Goal: Information Seeking & Learning: Learn about a topic

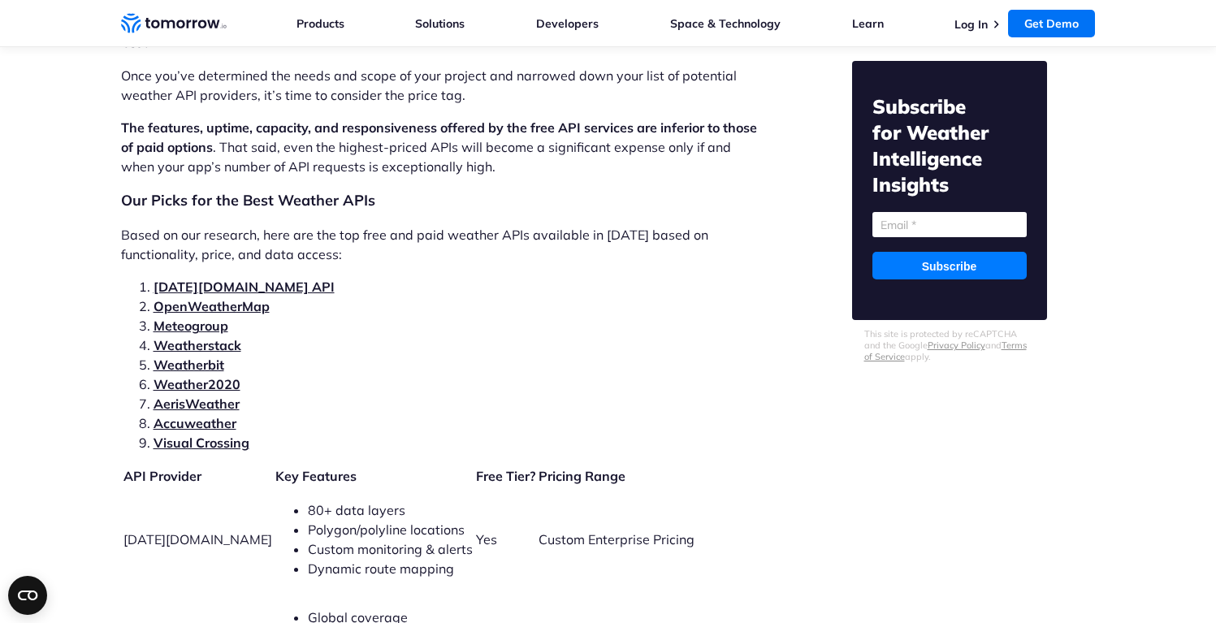
scroll to position [3313, 0]
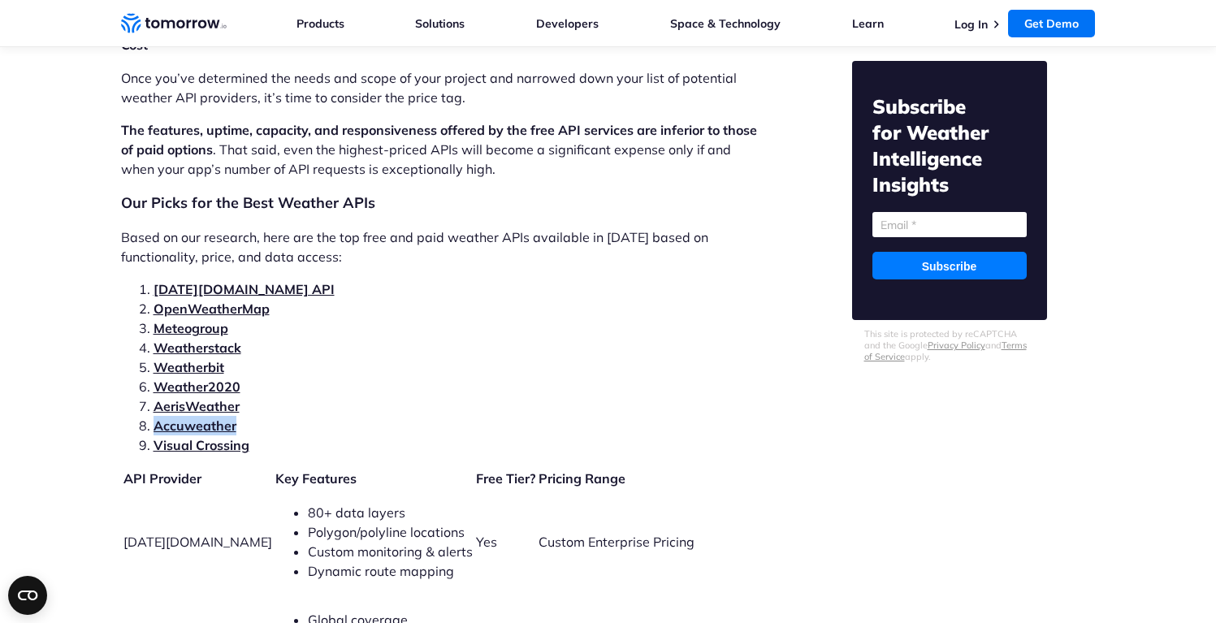
click at [195, 359] on link "Weatherbit" at bounding box center [188, 367] width 71 height 16
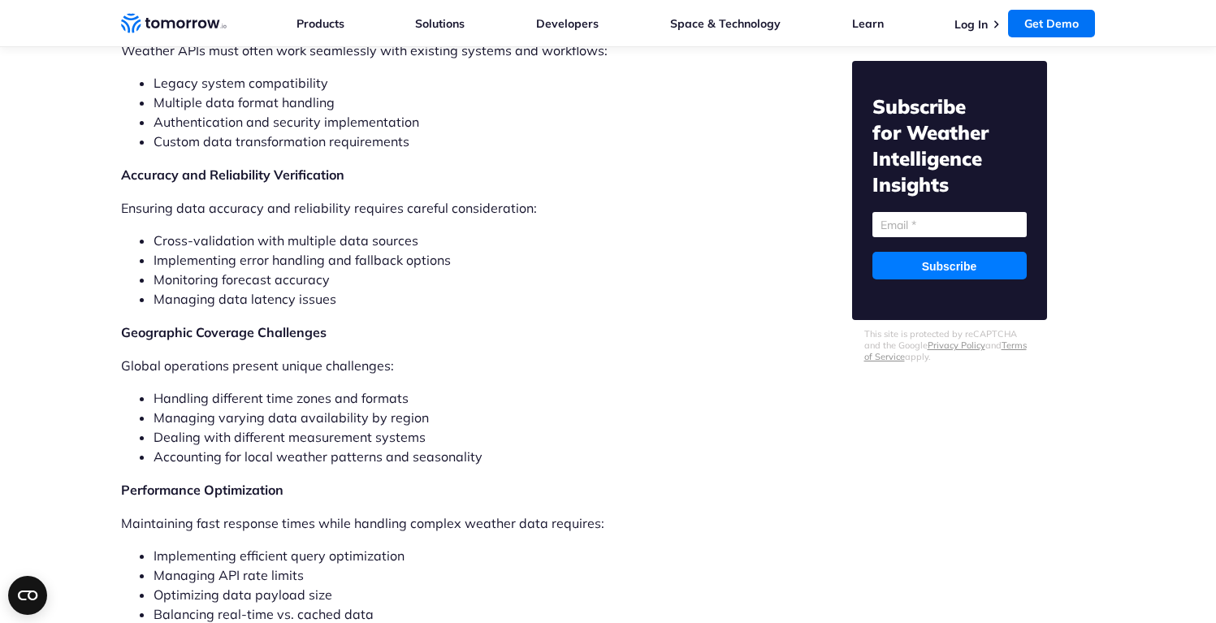
scroll to position [11496, 0]
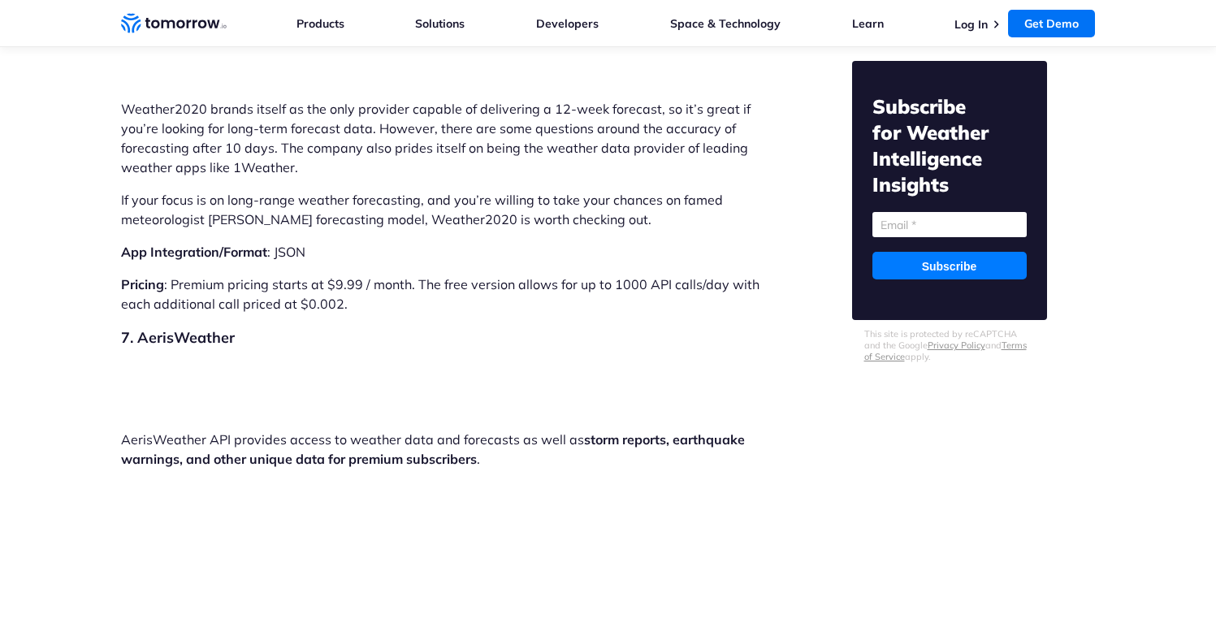
scroll to position [9944, 0]
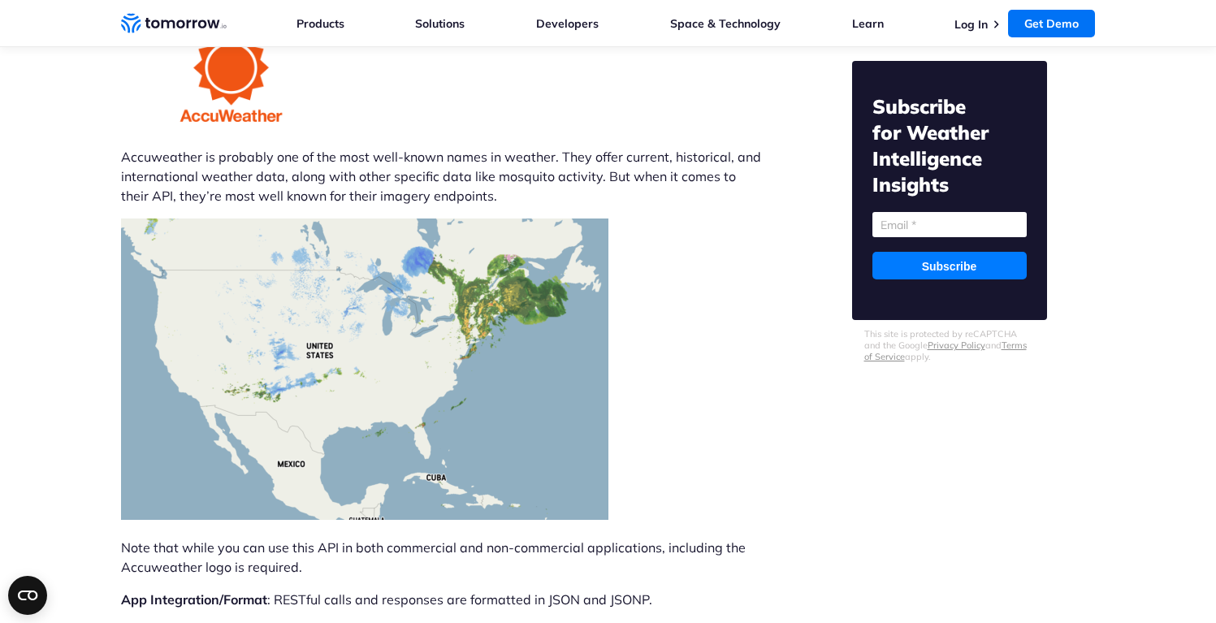
scroll to position [10018, 0]
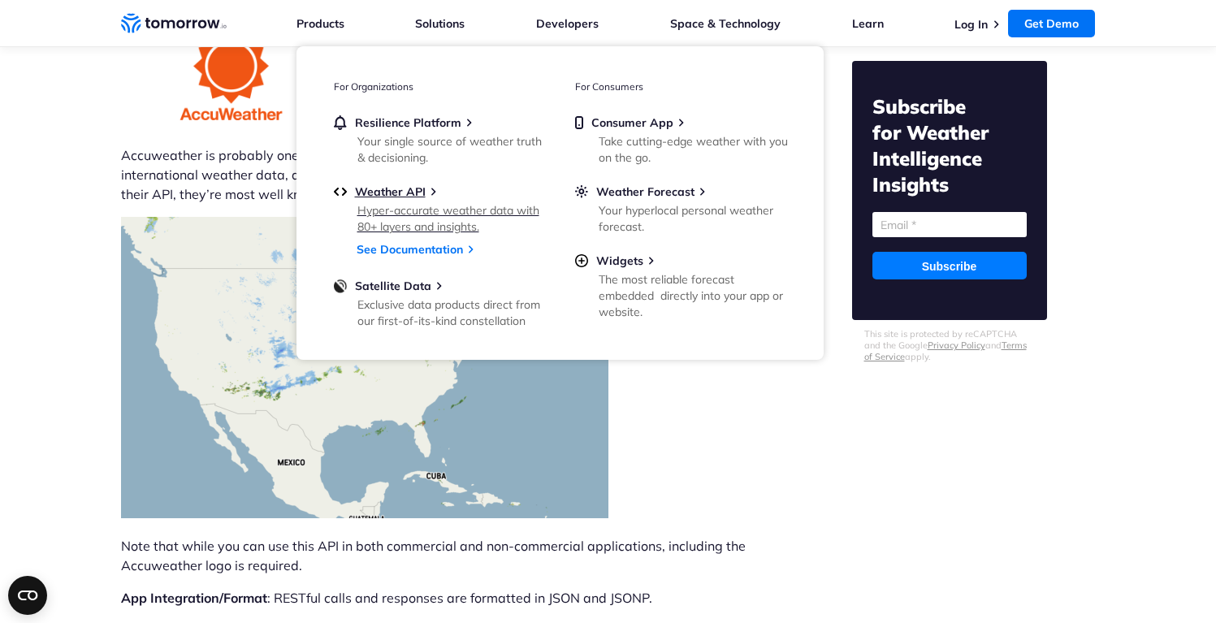
click at [384, 210] on div "Hyper-accurate weather data with 80+ layers and insights." at bounding box center [451, 218] width 189 height 32
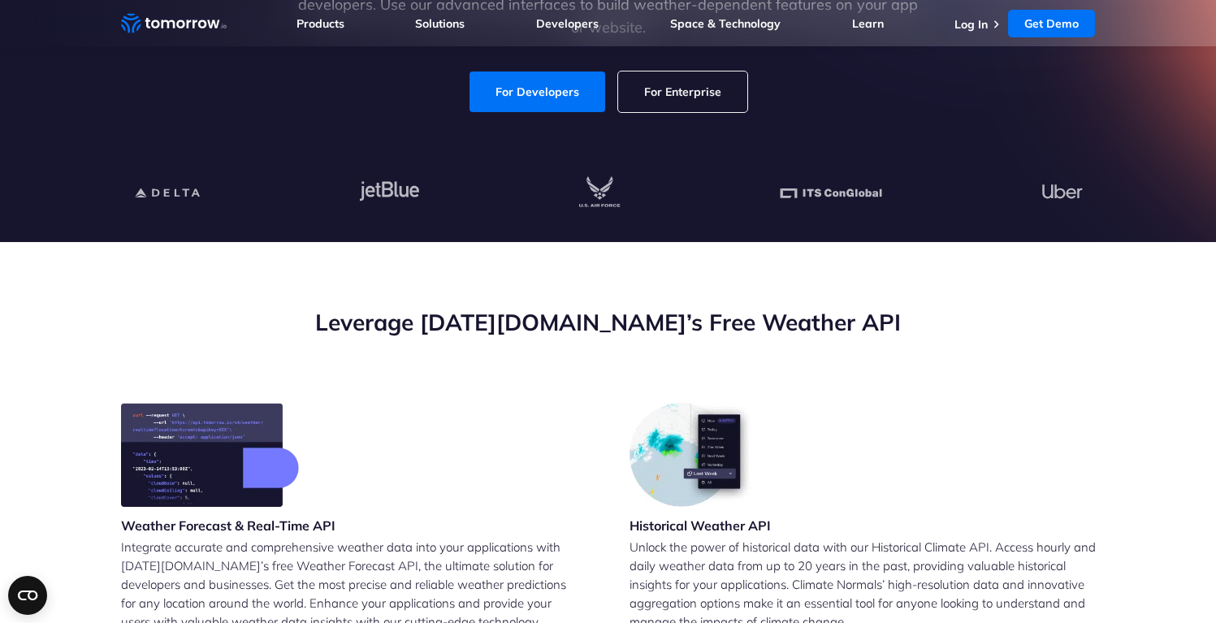
scroll to position [341, 0]
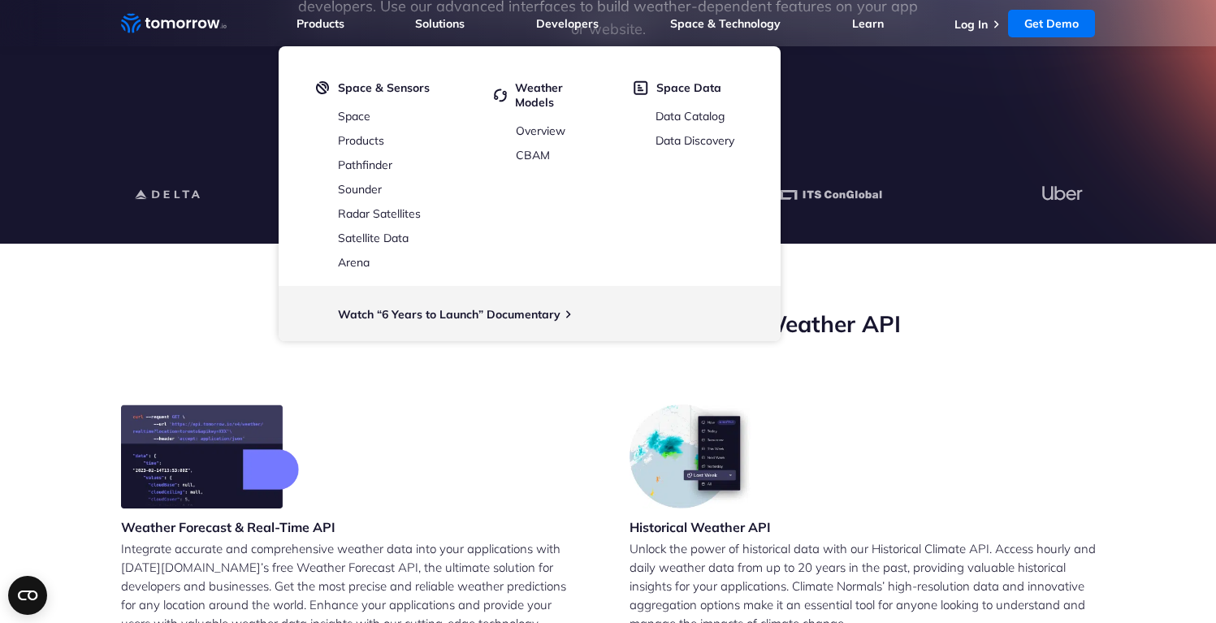
click at [937, 413] on div "Historical Weather API Unlock the power of historical data with our Historical …" at bounding box center [862, 540] width 466 height 272
